Goal: Information Seeking & Learning: Check status

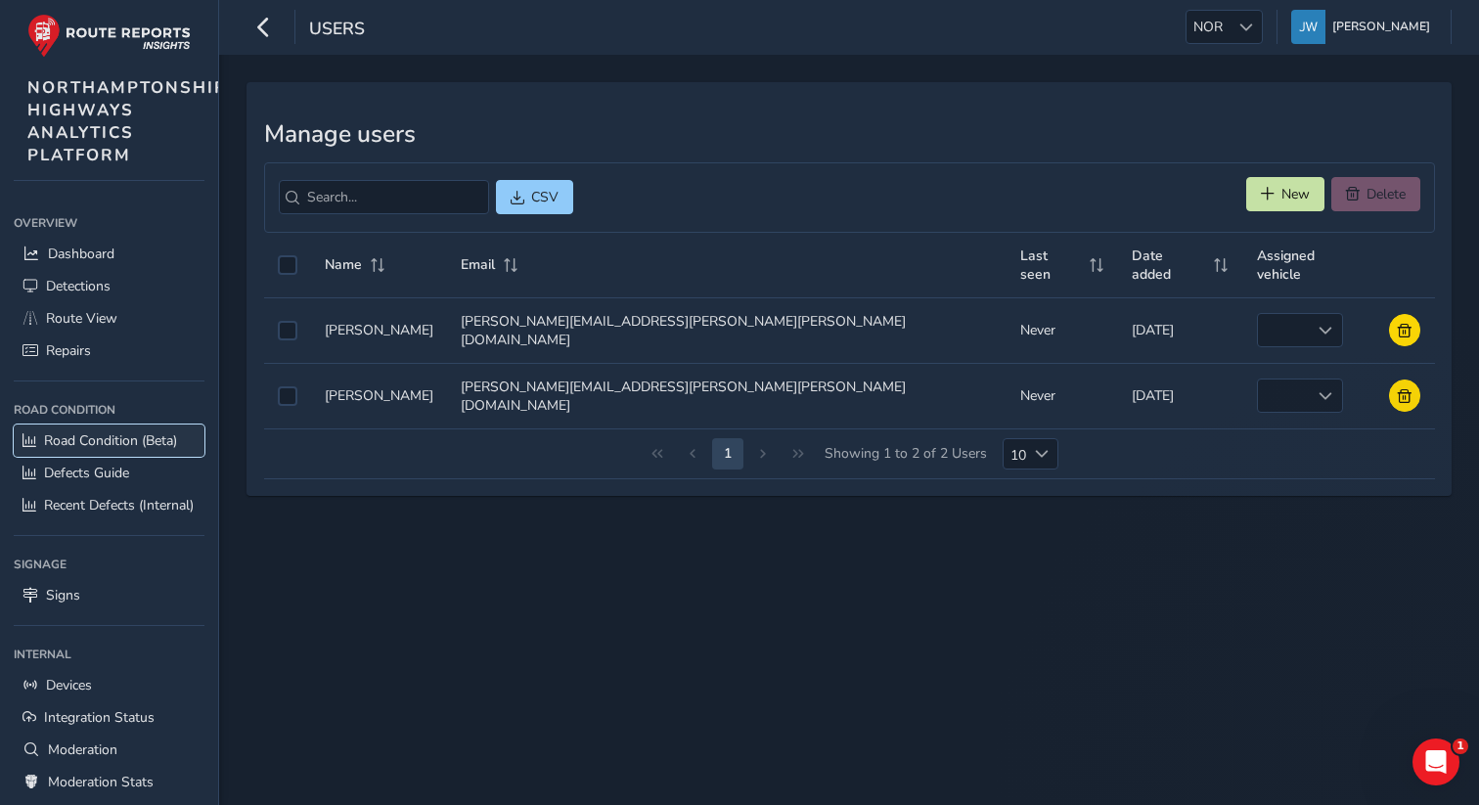
click at [117, 436] on span "Road Condition (Beta)" at bounding box center [110, 440] width 133 height 19
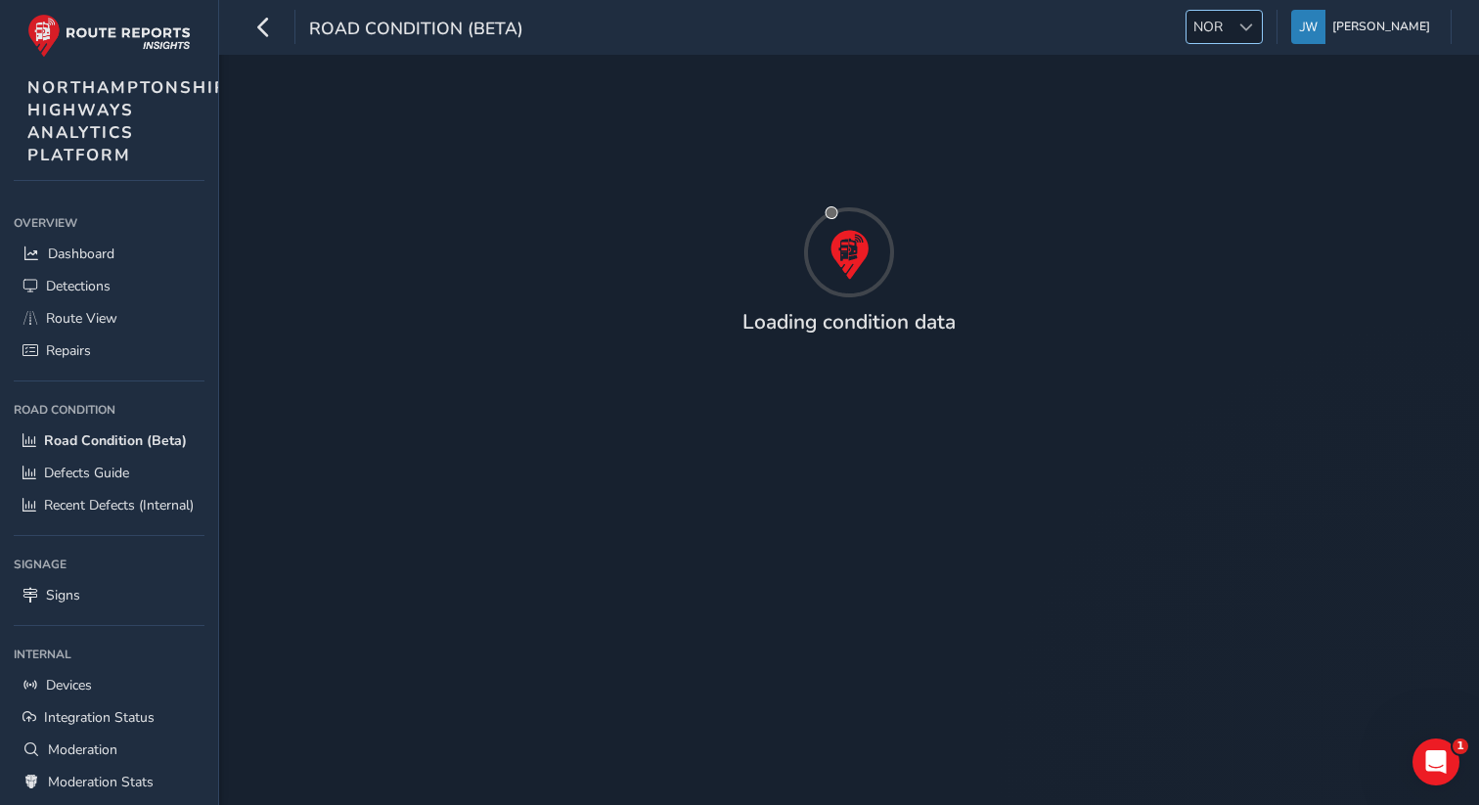
click at [1206, 32] on span "NOR" at bounding box center [1208, 27] width 43 height 32
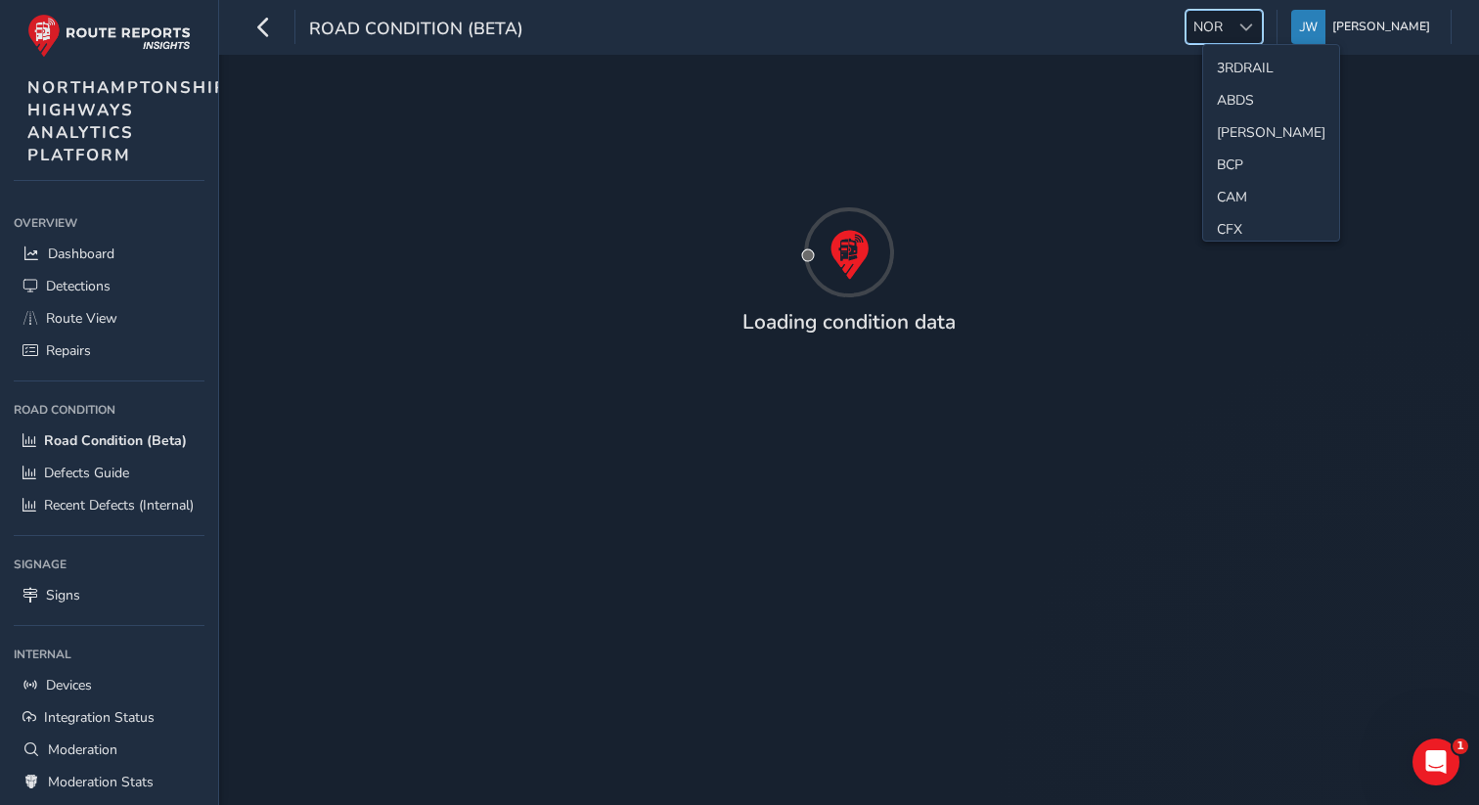
scroll to position [489, 0]
click at [1227, 123] on li "LAN" at bounding box center [1271, 128] width 136 height 32
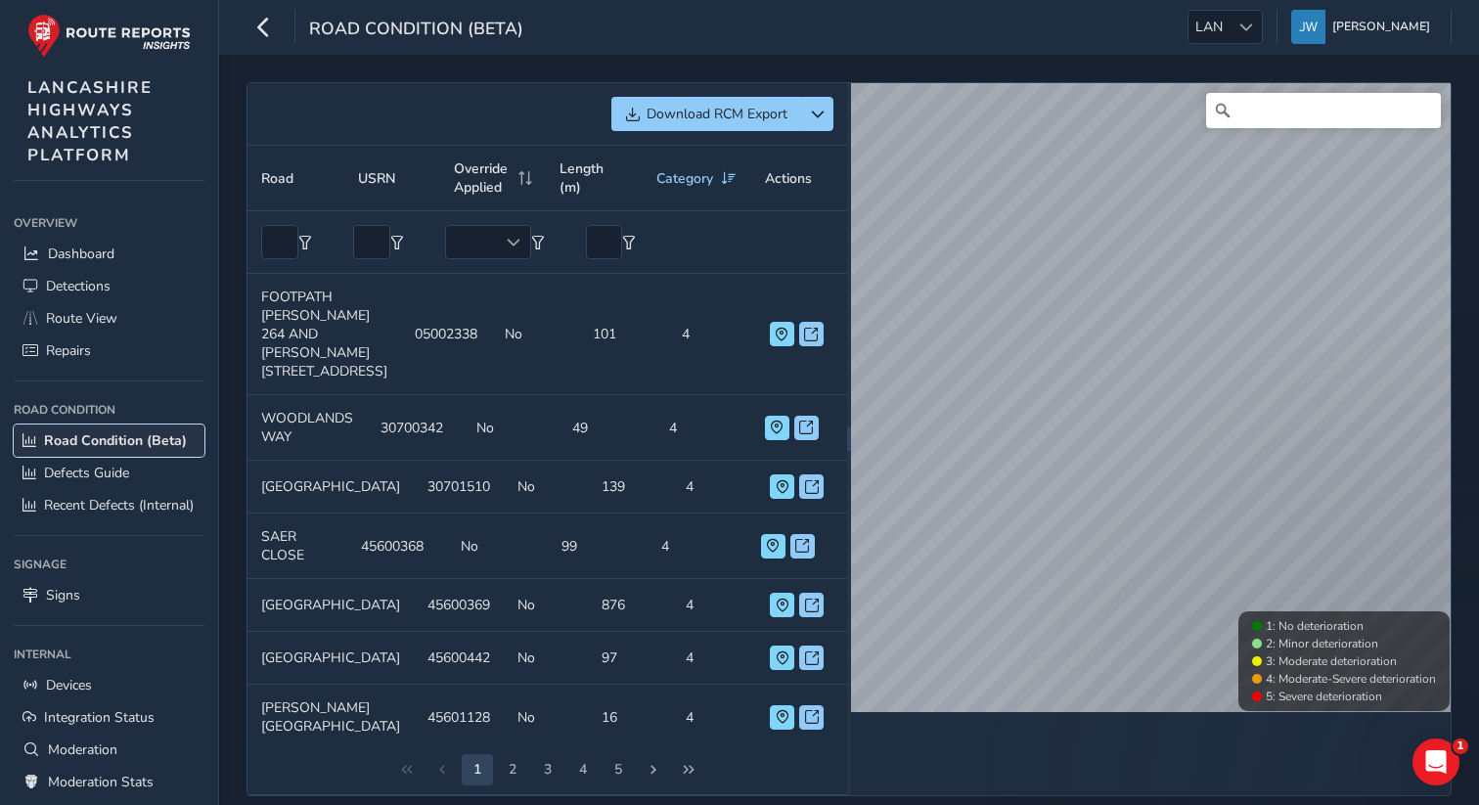
click at [105, 446] on span "Road Condition (Beta)" at bounding box center [115, 440] width 143 height 19
click at [144, 447] on span "Road Condition (Beta)" at bounding box center [115, 440] width 143 height 19
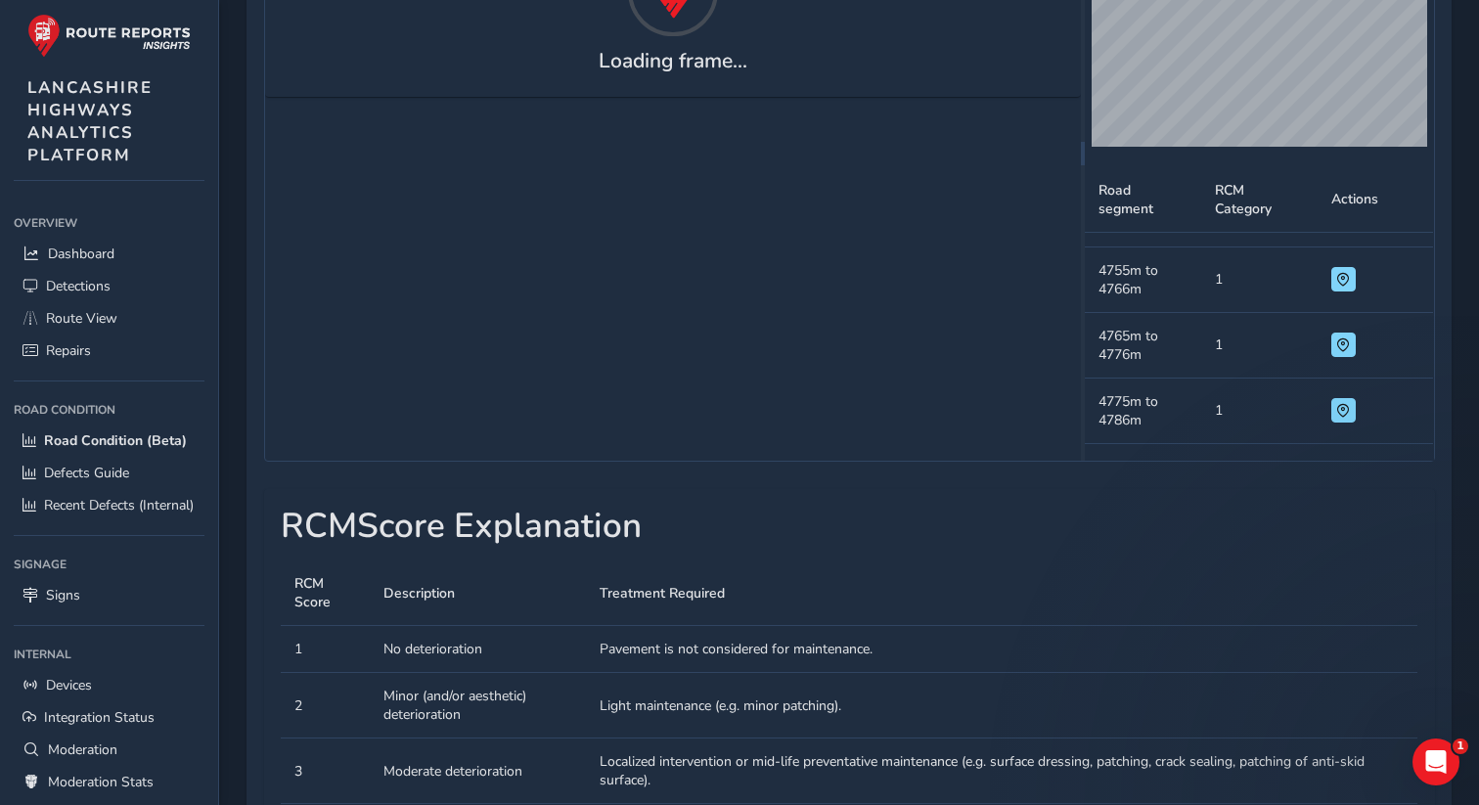
scroll to position [6689, 0]
